Goal: Find specific page/section: Find specific page/section

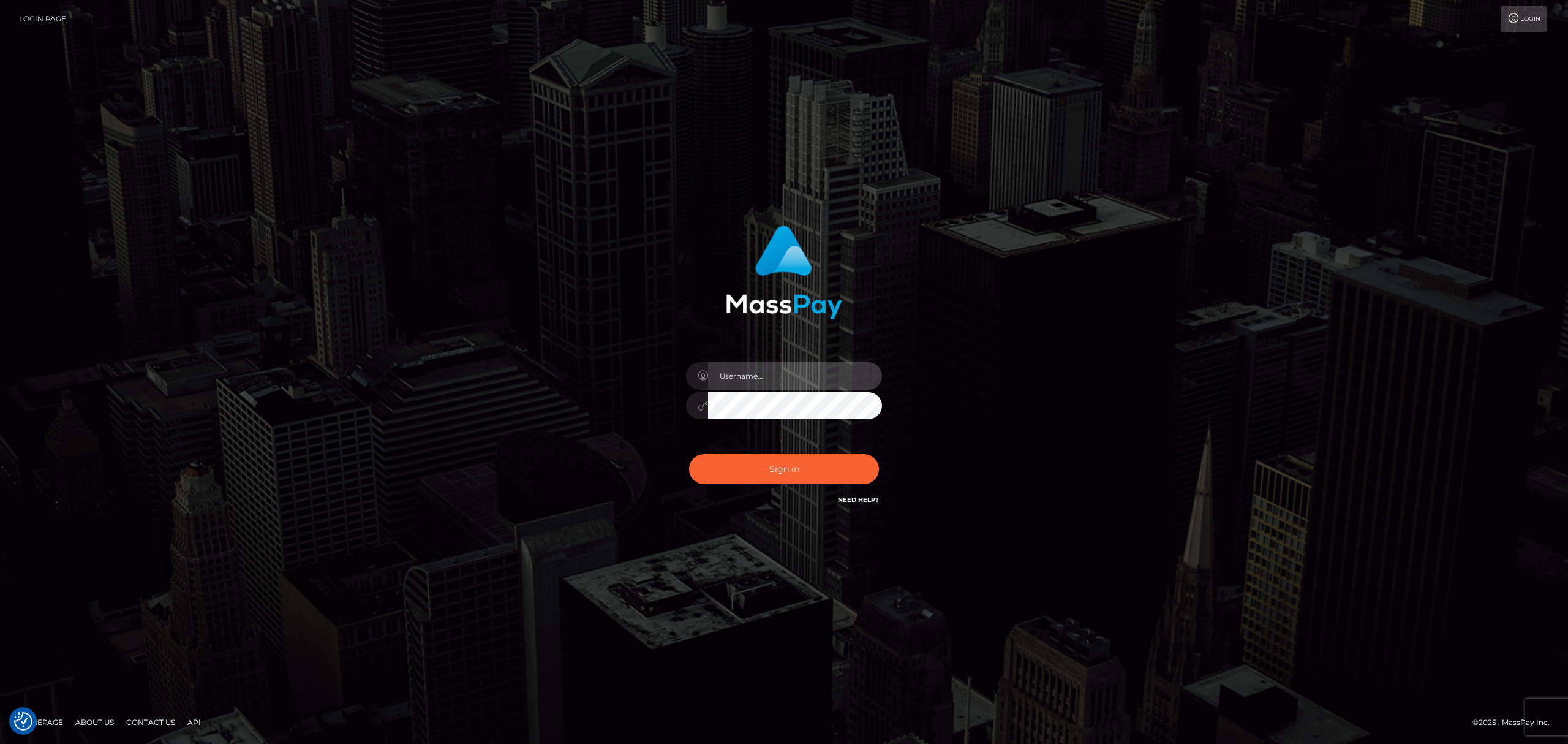
type input "MaryJoy"
click at [782, 468] on button "Sign in" at bounding box center [784, 469] width 190 height 30
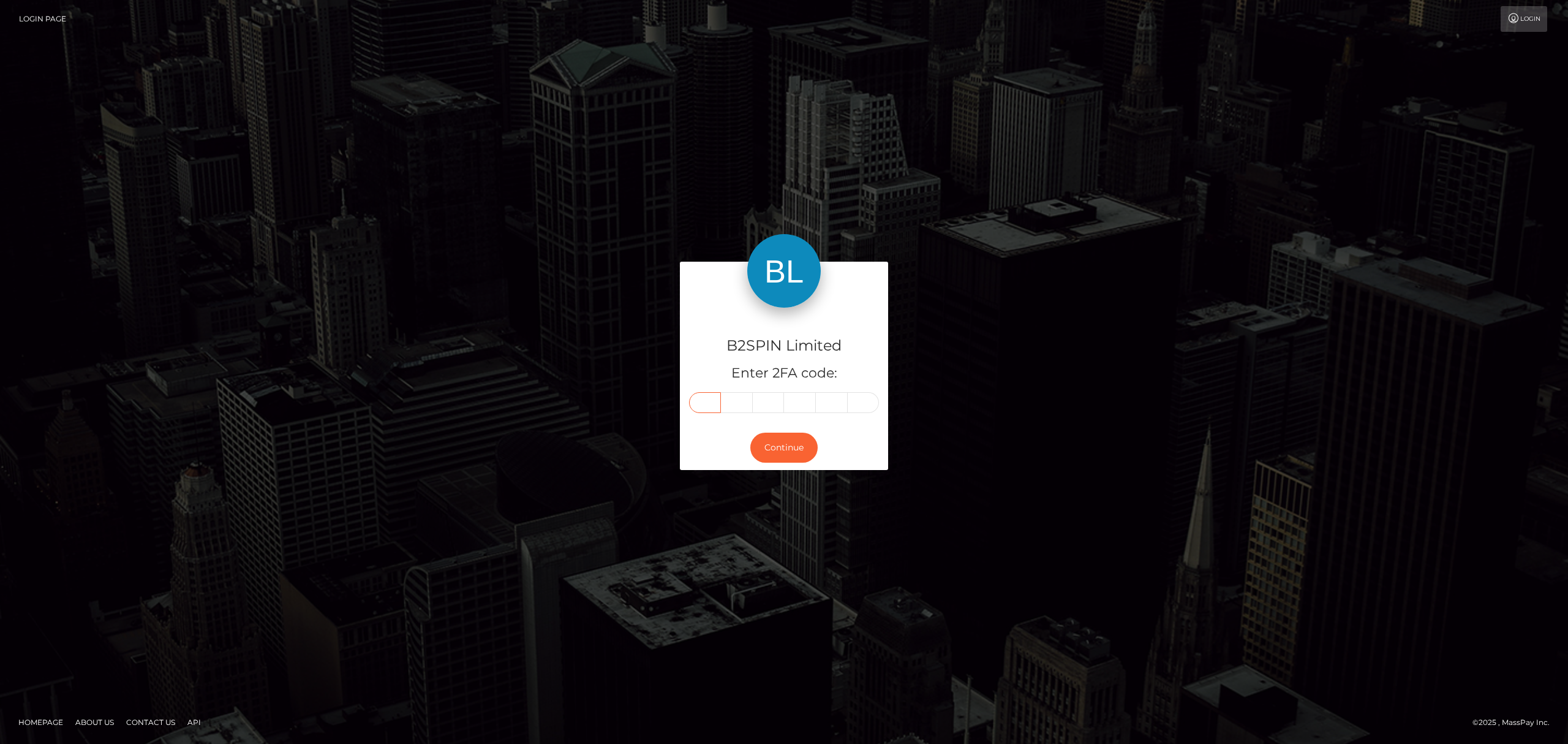
click at [697, 403] on input "text" at bounding box center [705, 402] width 32 height 21
type input "0"
type input "4"
type input "1"
type input "0"
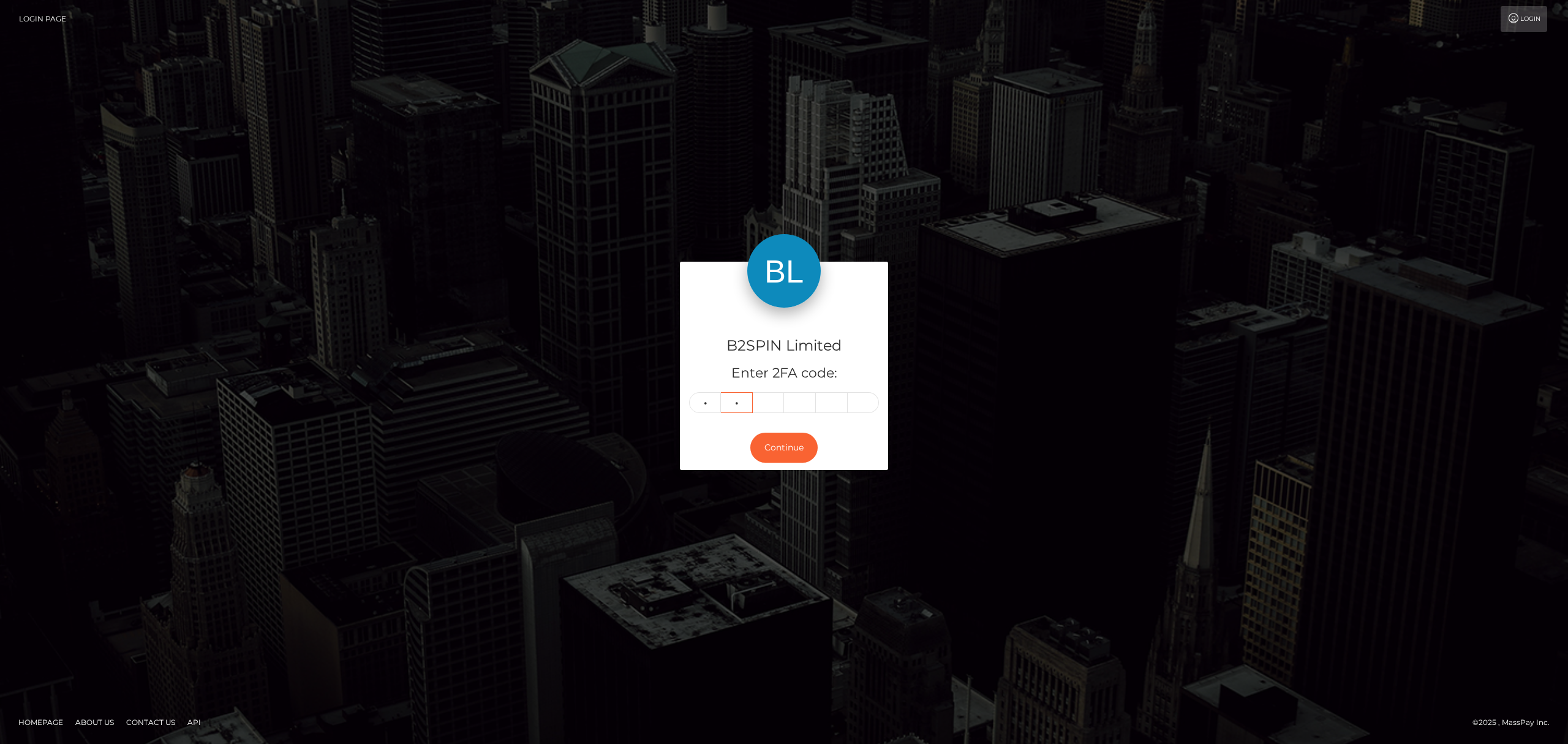
type input "4"
type input "1"
type input "9"
type input "6"
type input "8"
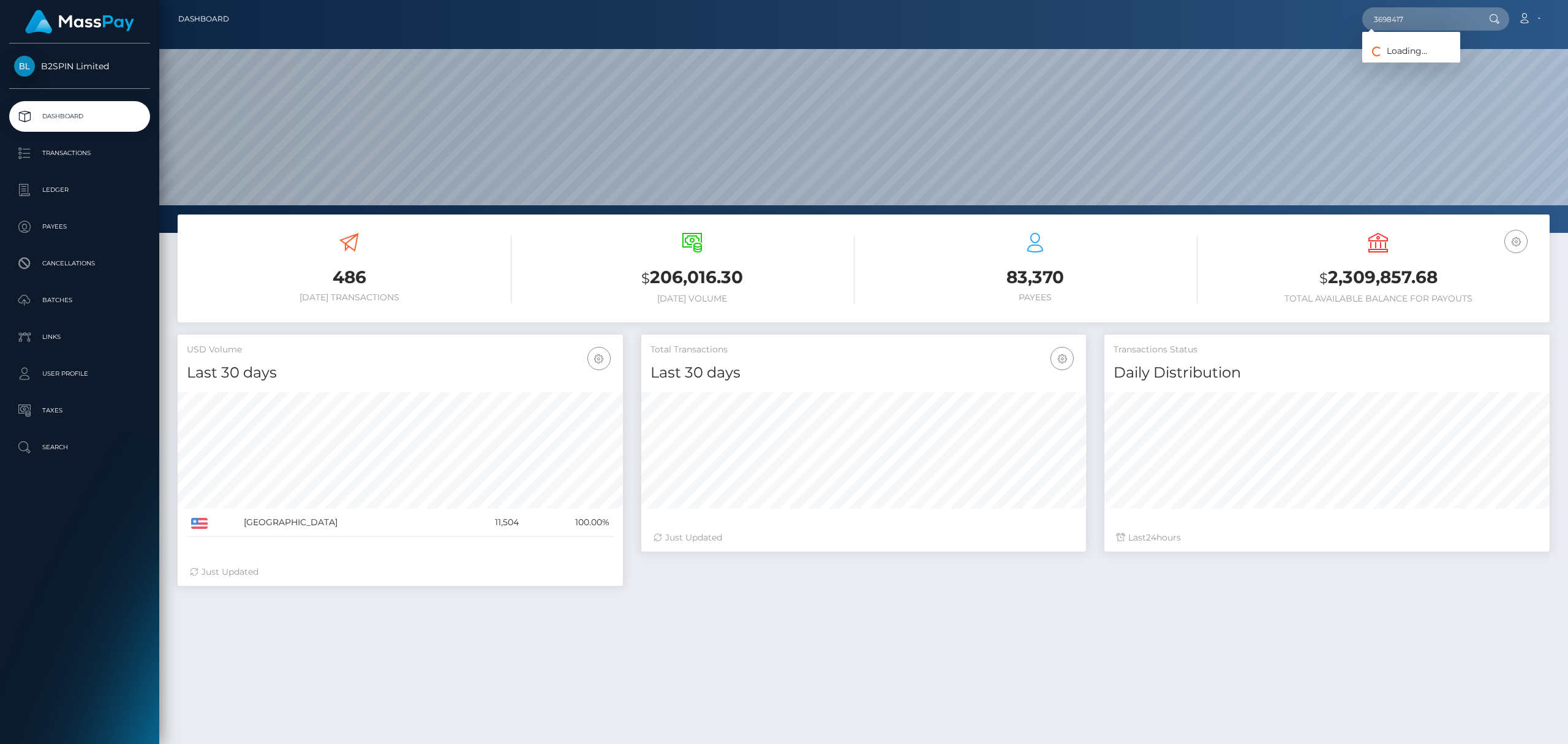
scroll to position [217, 445]
click at [1423, 23] on input "3698417" at bounding box center [1419, 19] width 115 height 24
paste input "fc5387d3-f78b-4b26-afa8-f193f1eea9d0"
click at [1434, 17] on input "fc5387d3-f78b-4b26-afa8-f193f1eea9d0" at bounding box center [1419, 19] width 115 height 24
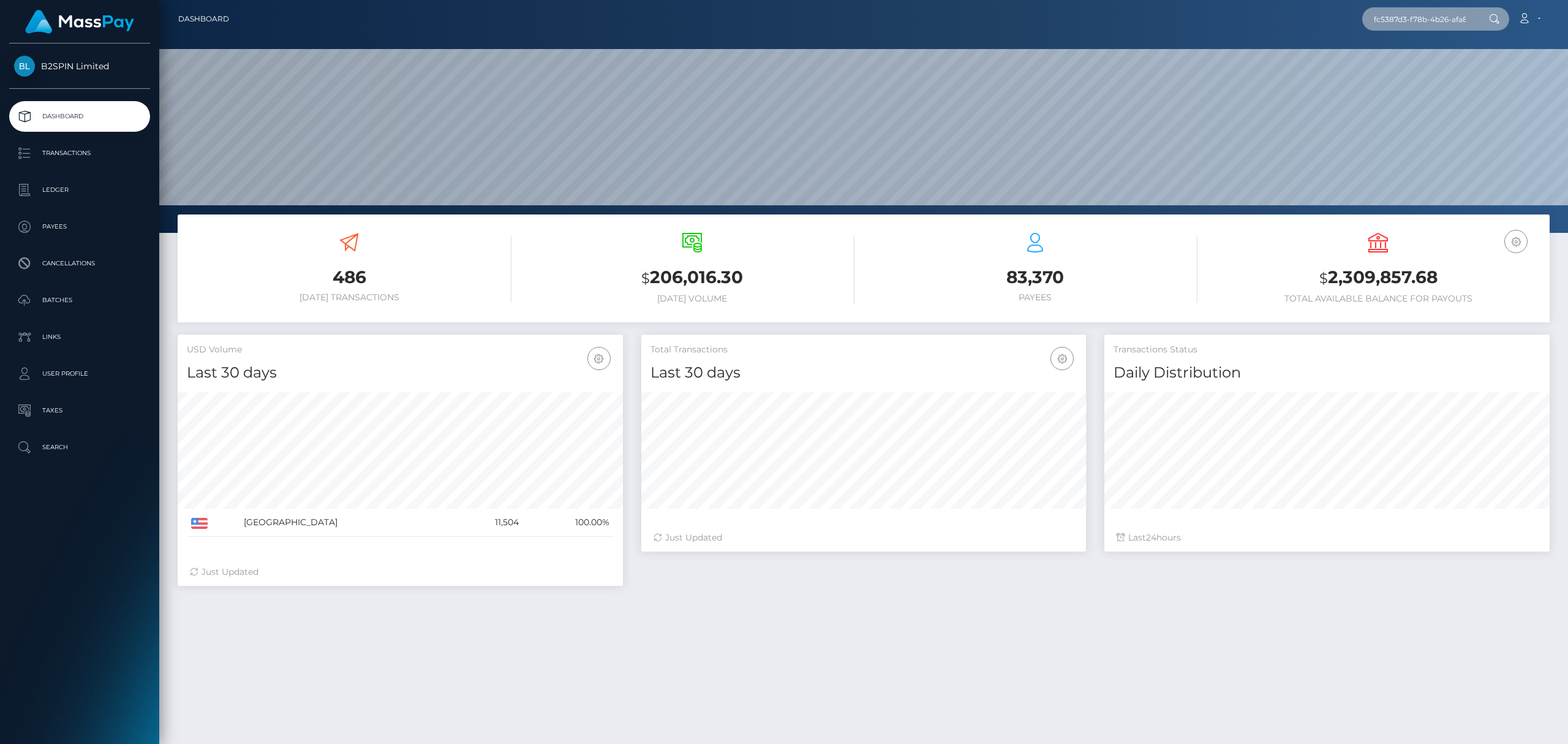
click at [1434, 17] on input "fc5387d3-f78b-4b26-afa8-f193f1eea9d0" at bounding box center [1419, 19] width 115 height 24
paste input "216227189"
type input "2162271890"
click at [1411, 65] on link "JUAN ARMANDO GARCIA" at bounding box center [1441, 63] width 160 height 23
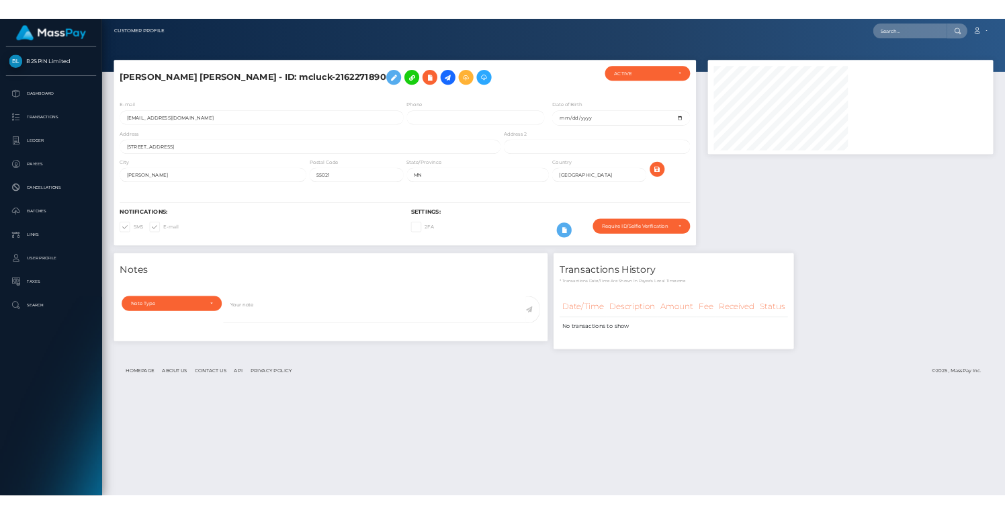
scroll to position [671638, 671550]
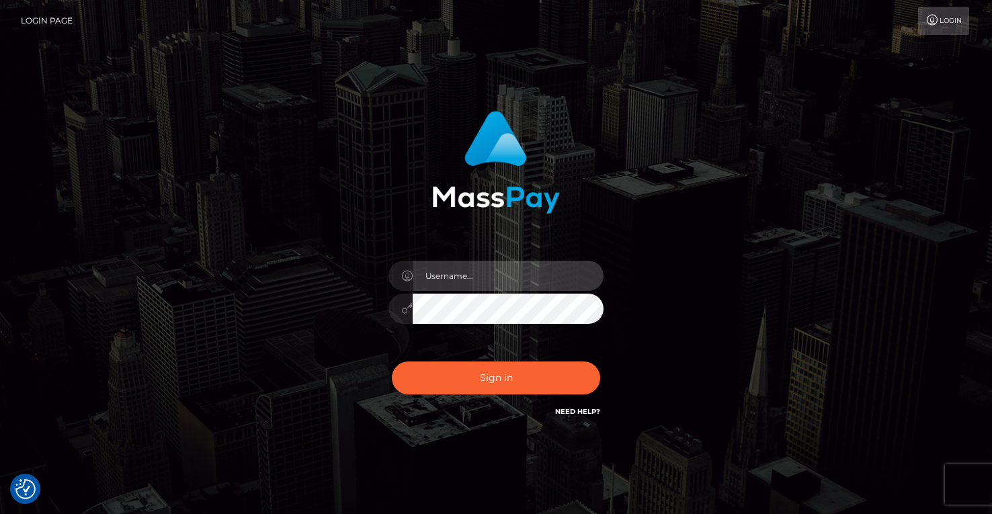
type input "MaryJoy"
drag, startPoint x: 887, startPoint y: 324, endPoint x: 610, endPoint y: 1, distance: 425.5
click at [887, 324] on div "MaryJoy Sign in" at bounding box center [496, 271] width 992 height 543
